Goal: Transaction & Acquisition: Subscribe to service/newsletter

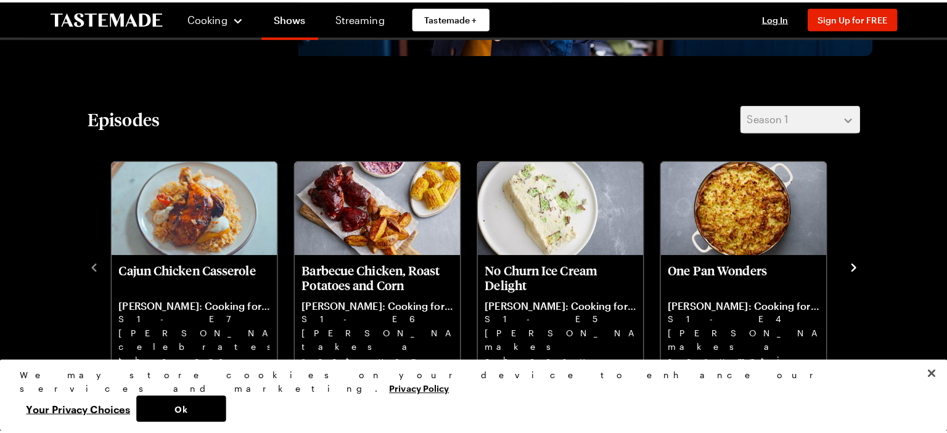
scroll to position [370, 0]
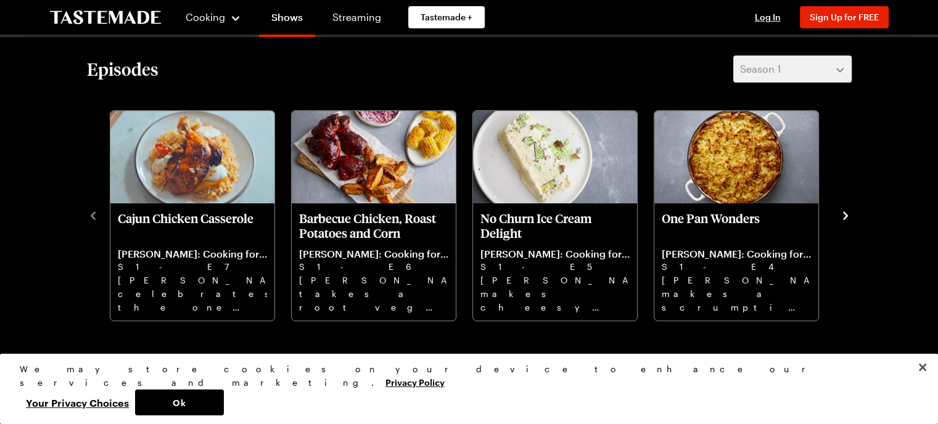
click at [843, 211] on icon "navigate to next item" at bounding box center [845, 216] width 12 height 12
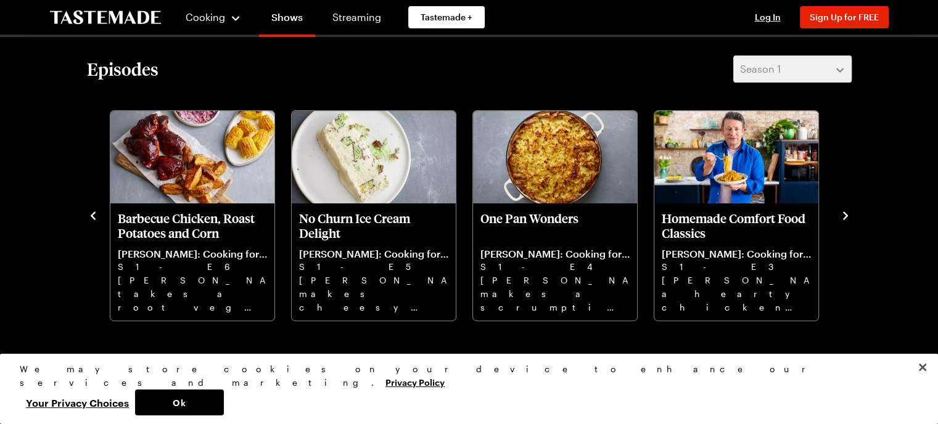
click at [842, 207] on button "navigate to next item" at bounding box center [845, 214] width 12 height 15
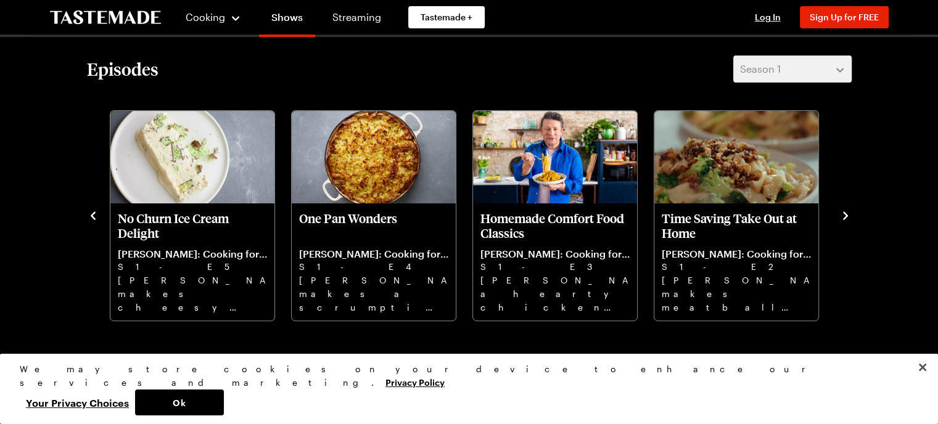
click at [842, 207] on button "navigate to next item" at bounding box center [845, 214] width 12 height 15
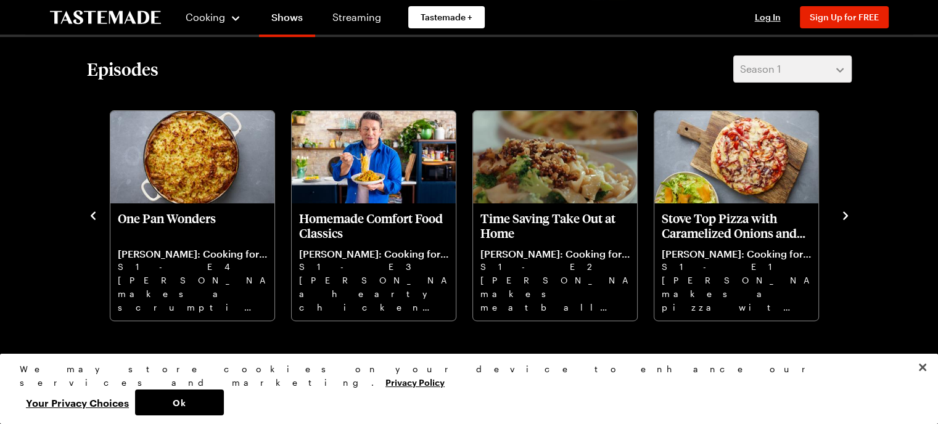
click at [842, 207] on button "navigate to next item" at bounding box center [845, 214] width 12 height 15
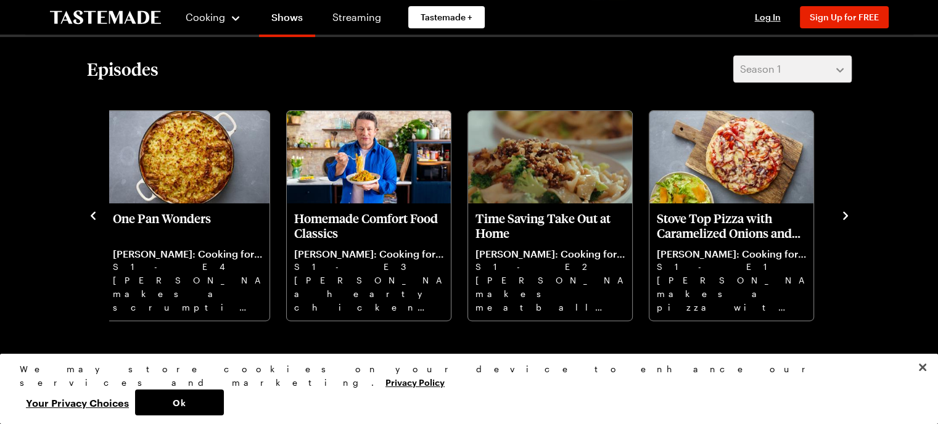
click at [842, 207] on button "navigate to next item" at bounding box center [845, 214] width 12 height 15
click at [841, 209] on button "navigate to next item" at bounding box center [845, 214] width 12 height 15
click at [146, 203] on div "One Pan Wonders Jamie Oliver: Cooking for Less S1 - E4 Jamie makes a scrumptiou…" at bounding box center [187, 261] width 164 height 117
click at [168, 213] on p "One Pan Wonders" at bounding box center [187, 226] width 149 height 30
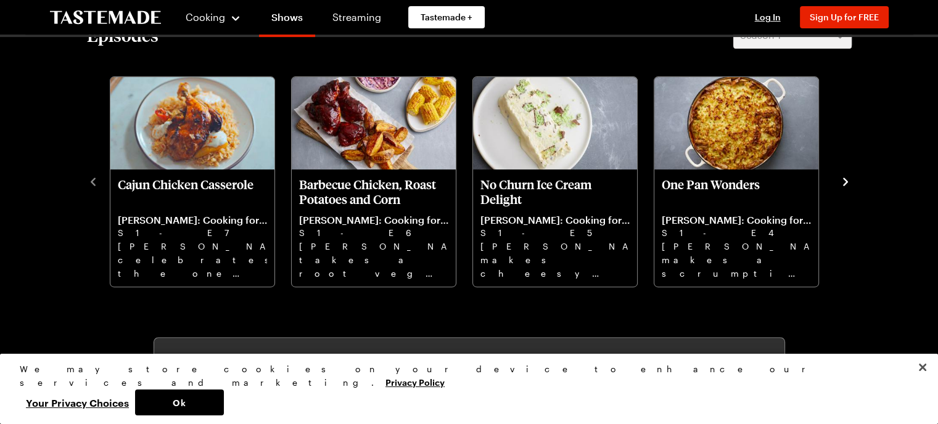
scroll to position [432, 0]
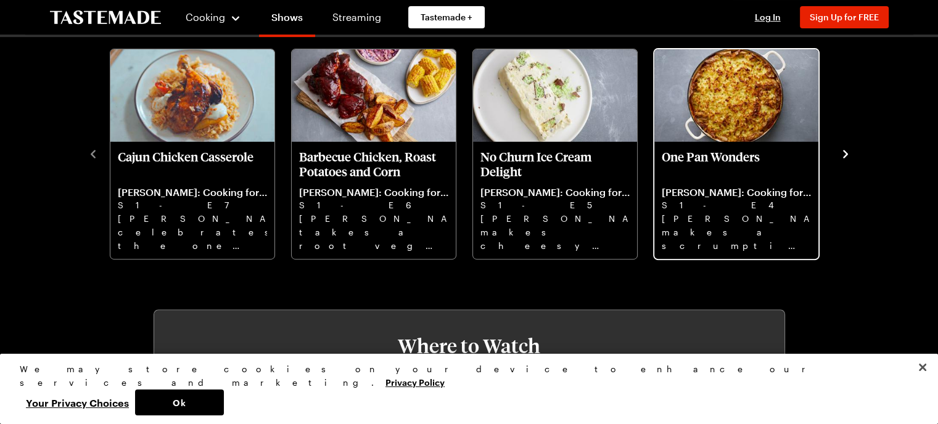
click at [787, 157] on p "One Pan Wonders" at bounding box center [736, 164] width 149 height 30
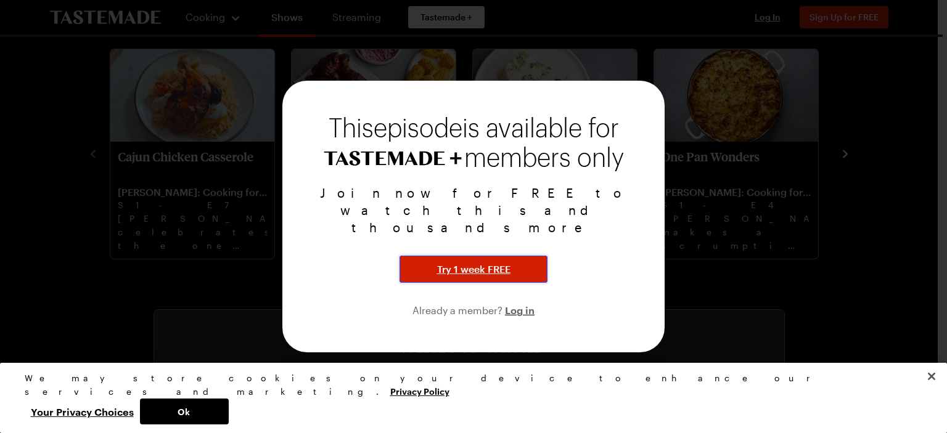
click at [494, 262] on span "Try 1 week FREE" at bounding box center [473, 269] width 73 height 15
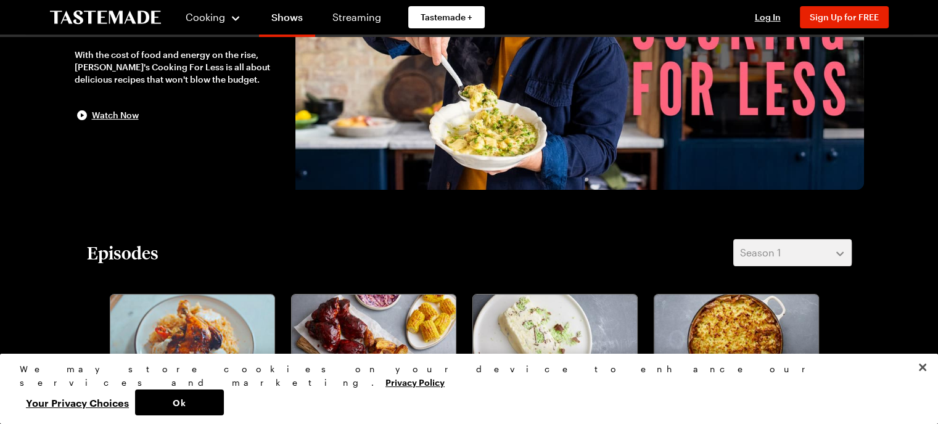
scroll to position [185, 0]
